Goal: Register for event/course

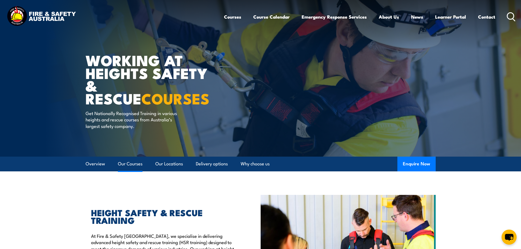
click at [139, 164] on link "Our Courses" at bounding box center [130, 164] width 25 height 14
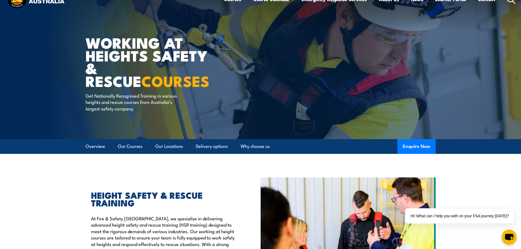
scroll to position [16, 0]
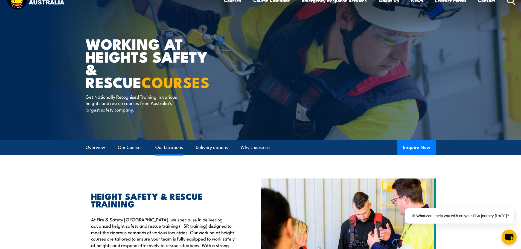
click at [176, 153] on link "Our Locations" at bounding box center [169, 147] width 28 height 14
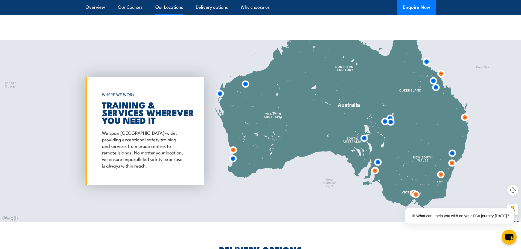
scroll to position [883, 0]
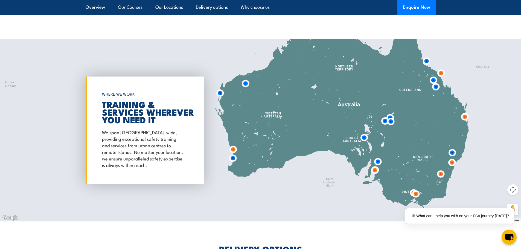
click at [441, 68] on img at bounding box center [441, 73] width 10 height 10
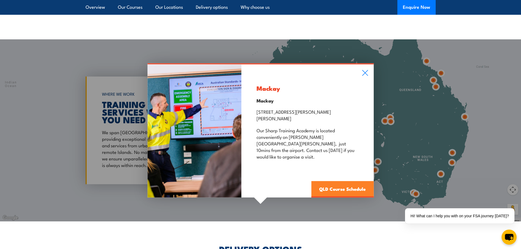
click at [342, 181] on link "QLD Course Schedule" at bounding box center [342, 189] width 62 height 16
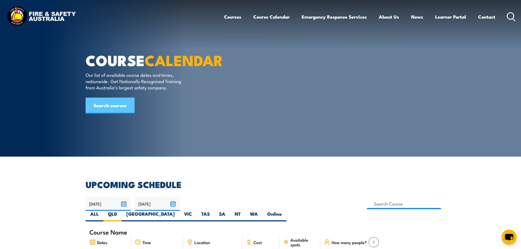
click at [112, 114] on link "Search courses" at bounding box center [110, 106] width 49 height 16
click at [168, 136] on div "COURSE CALENDAR Our list of available course dates and times, nationwide. Get N…" at bounding box center [153, 78] width 135 height 157
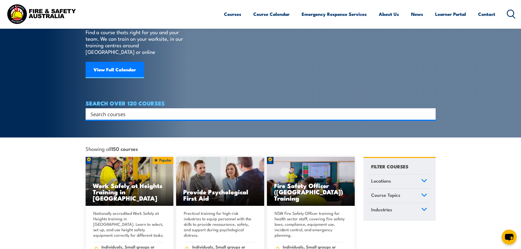
scroll to position [42, 0]
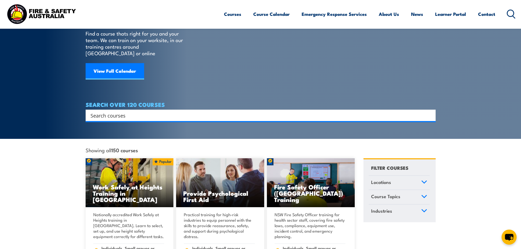
click at [126, 112] on input "Search input" at bounding box center [257, 115] width 333 height 8
type input "work safetly at heights"
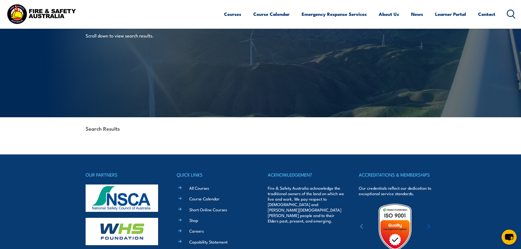
scroll to position [39, 0]
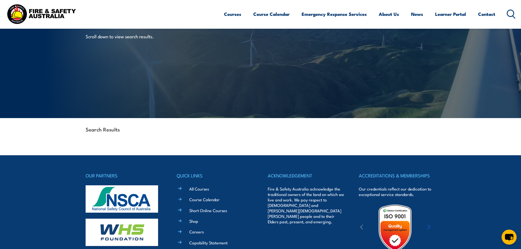
click at [122, 113] on div "Search Scroll down to view search results." at bounding box center [153, 39] width 135 height 157
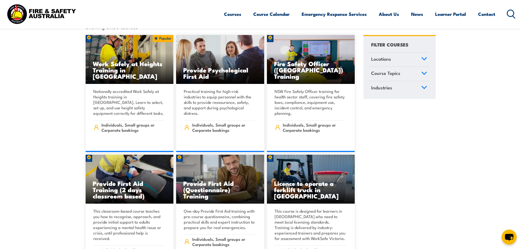
scroll to position [170, 0]
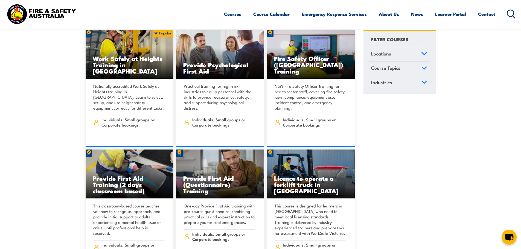
click at [122, 117] on span "Individuals, Small groups or Corporate bookings" at bounding box center [132, 122] width 63 height 10
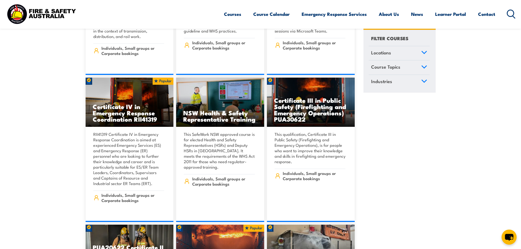
scroll to position [1587, 0]
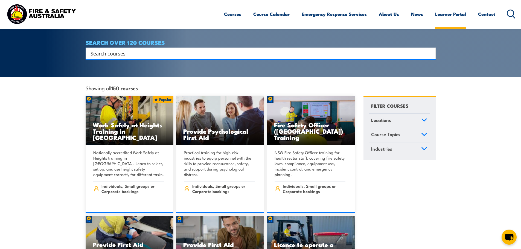
scroll to position [5201, 0]
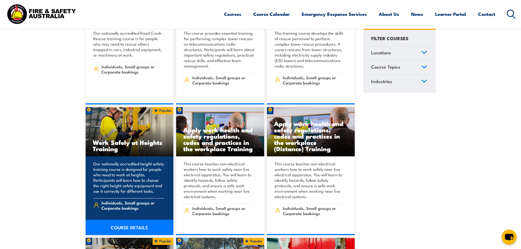
click at [116, 168] on p "Our nationally accredited height safety training course is designed for people …" at bounding box center [128, 177] width 71 height 33
click at [126, 220] on link "COURSE DETAILS" at bounding box center [130, 227] width 88 height 15
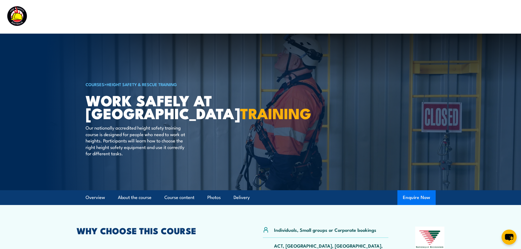
click at [420, 195] on button "Enquire Now" at bounding box center [416, 197] width 38 height 15
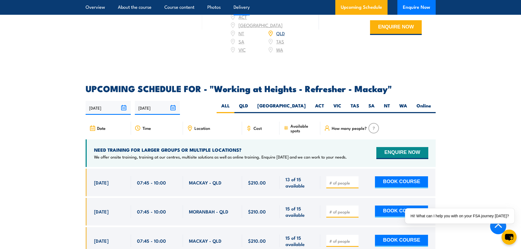
scroll to position [751, 0]
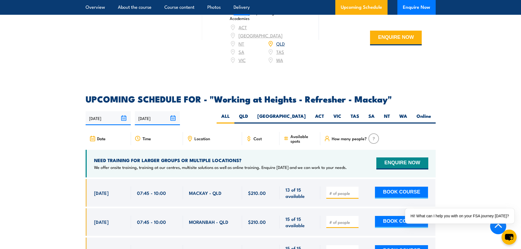
click at [228, 196] on div "MACKAY - QLD" at bounding box center [212, 192] width 47 height 13
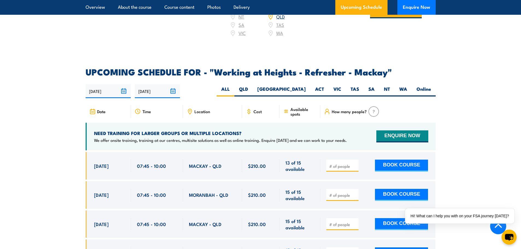
scroll to position [778, 0]
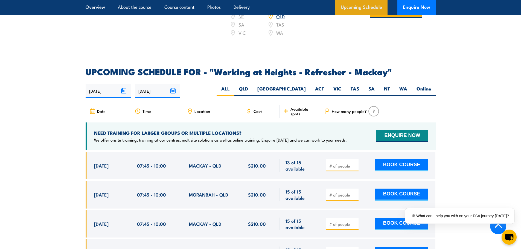
click at [364, 5] on link "Upcoming Schedule" at bounding box center [361, 7] width 52 height 15
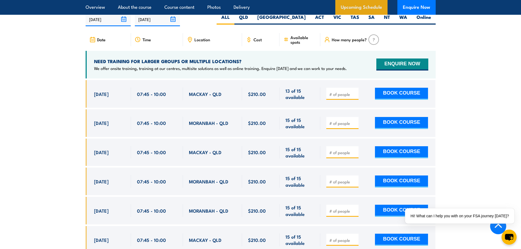
scroll to position [850, 0]
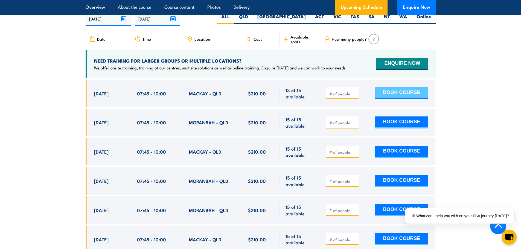
click at [405, 96] on button "BOOK COURSE" at bounding box center [401, 93] width 53 height 12
type input "1"
click at [395, 94] on button "BOOK COURSE" at bounding box center [401, 93] width 53 height 12
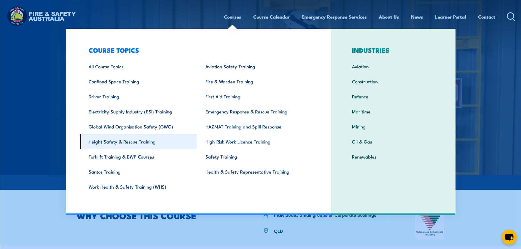
click at [158, 142] on link "Height Safety & Rescue Training" at bounding box center [138, 141] width 117 height 15
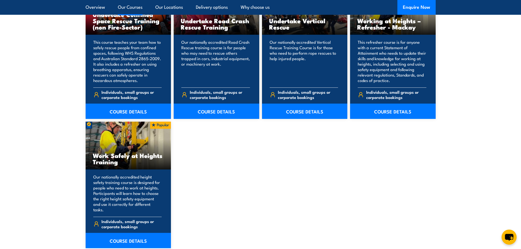
scroll to position [624, 0]
click at [130, 236] on link "COURSE DETAILS" at bounding box center [129, 240] width 86 height 15
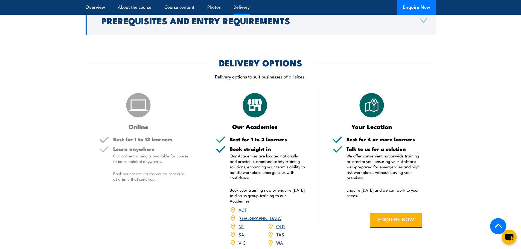
scroll to position [453, 0]
click at [378, 214] on button "ENQUIRE NOW" at bounding box center [396, 221] width 52 height 15
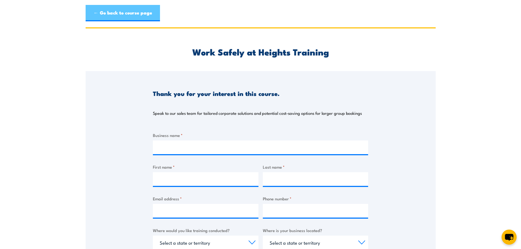
click at [100, 8] on link "← Go back to course page" at bounding box center [123, 13] width 74 height 16
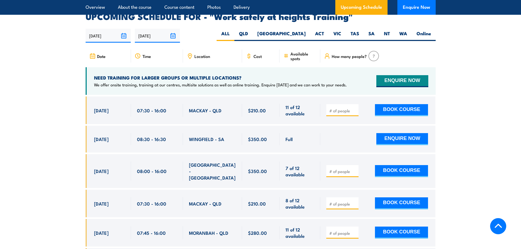
scroll to position [870, 0]
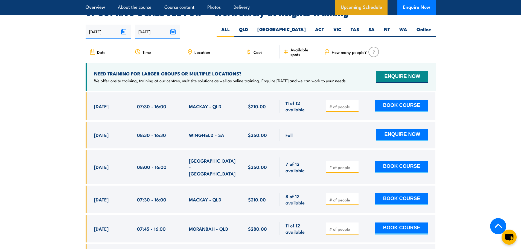
click at [349, 7] on link "Upcoming Schedule" at bounding box center [361, 7] width 52 height 15
click at [373, 5] on link "Upcoming Schedule" at bounding box center [361, 7] width 52 height 15
click at [216, 139] on div "WINGFIELD - SA" at bounding box center [212, 135] width 59 height 27
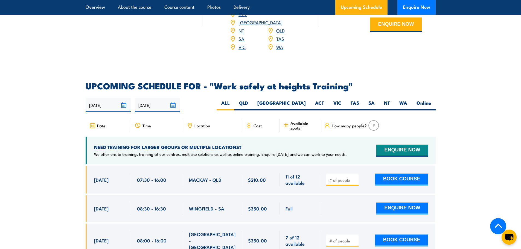
scroll to position [820, 0]
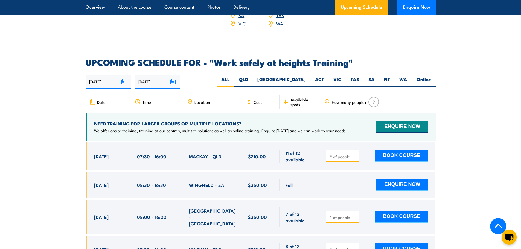
drag, startPoint x: 344, startPoint y: 152, endPoint x: 342, endPoint y: 150, distance: 3.0
click at [342, 150] on div at bounding box center [342, 156] width 32 height 12
click at [342, 154] on input "number" at bounding box center [342, 156] width 27 height 5
type input "1"
click at [388, 150] on button "BOOK COURSE" at bounding box center [401, 156] width 53 height 12
